Goal: Obtain resource: Obtain resource

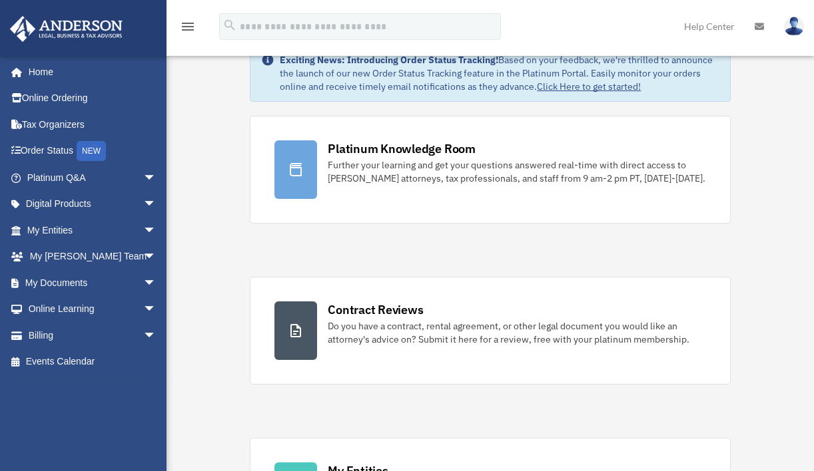
scroll to position [65, 0]
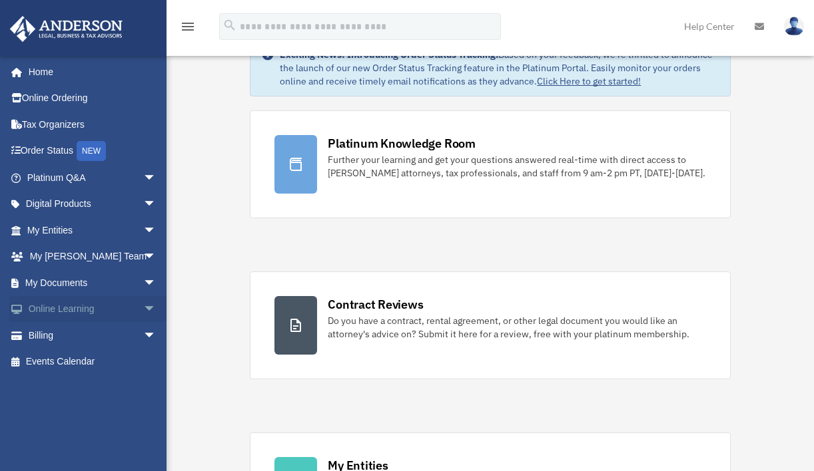
click at [143, 306] on span "arrow_drop_down" at bounding box center [156, 309] width 27 height 27
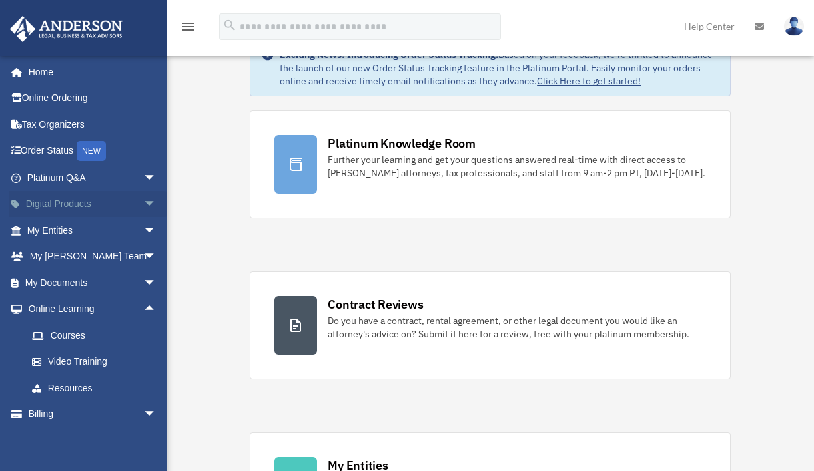
click at [143, 202] on span "arrow_drop_down" at bounding box center [156, 204] width 27 height 27
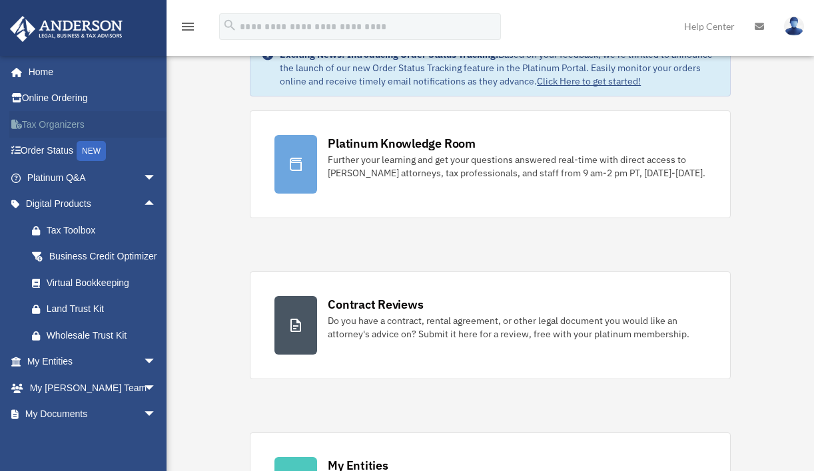
click at [90, 123] on link "Tax Organizers" at bounding box center [92, 124] width 167 height 27
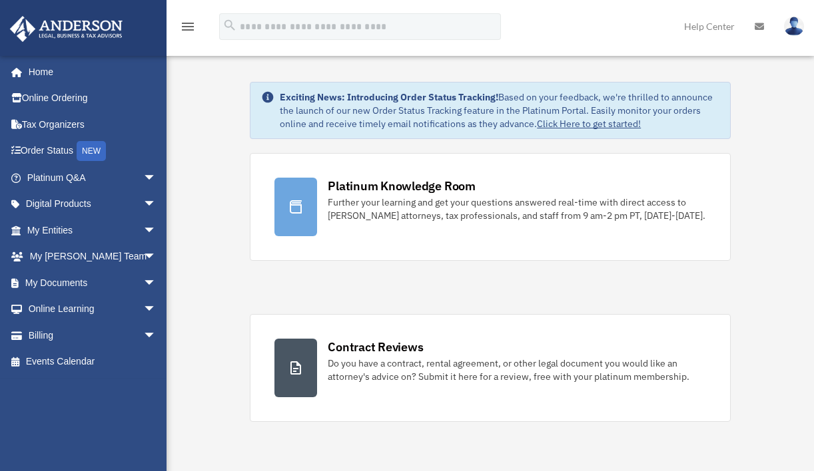
scroll to position [65, 0]
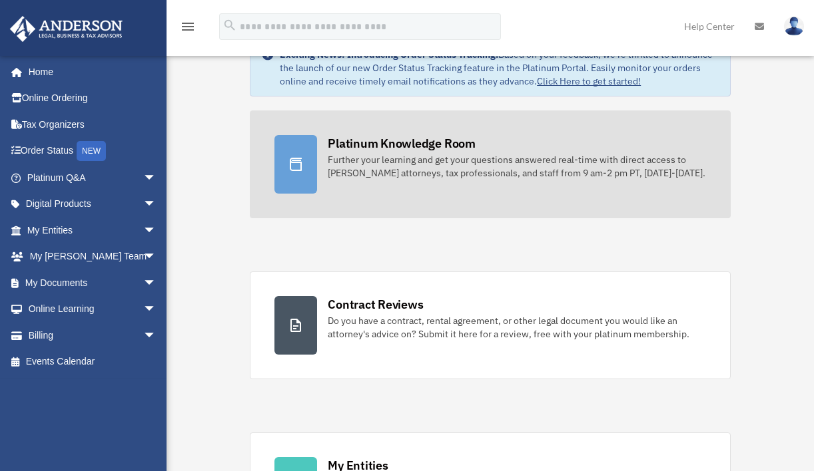
click at [296, 156] on icon at bounding box center [296, 164] width 16 height 16
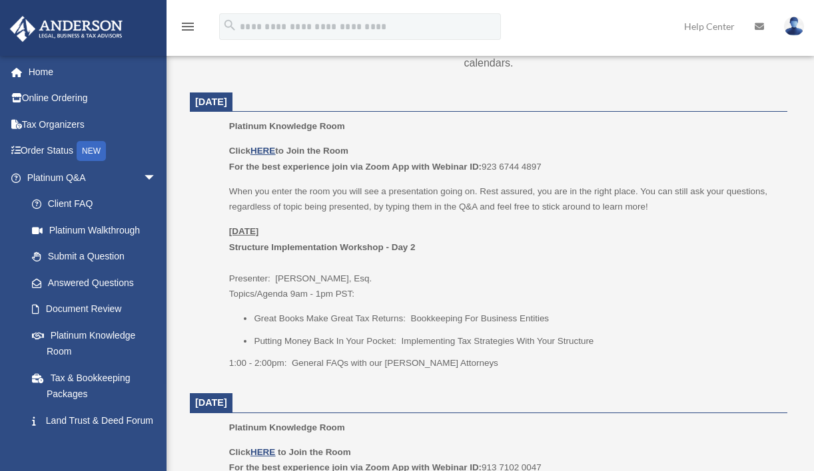
scroll to position [582, 0]
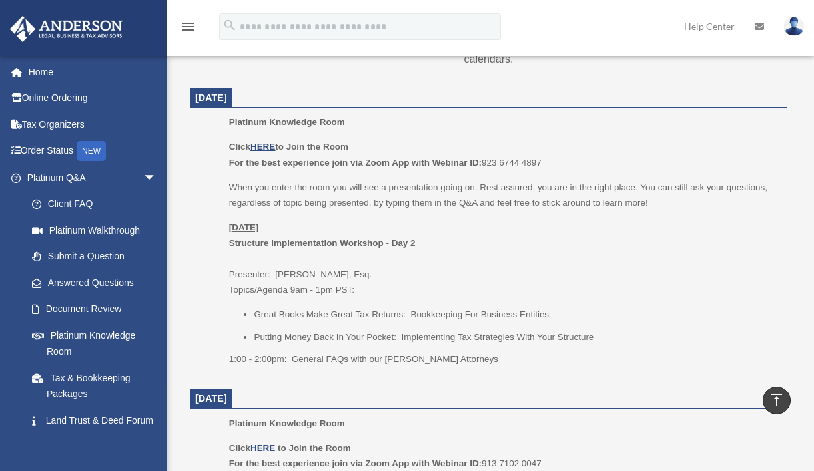
drag, startPoint x: 270, startPoint y: 145, endPoint x: 278, endPoint y: 158, distance: 16.1
click at [270, 145] on u "HERE" at bounding box center [262, 147] width 25 height 10
